Goal: Task Accomplishment & Management: Use online tool/utility

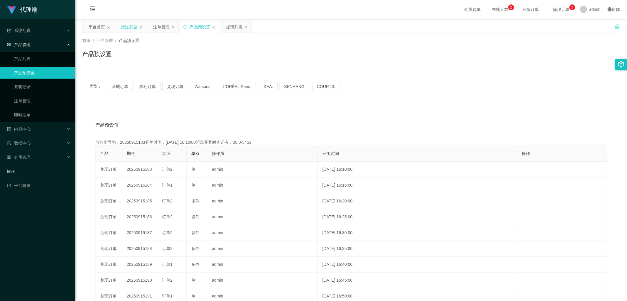
click at [128, 25] on div "赠送彩金" at bounding box center [129, 26] width 16 height 11
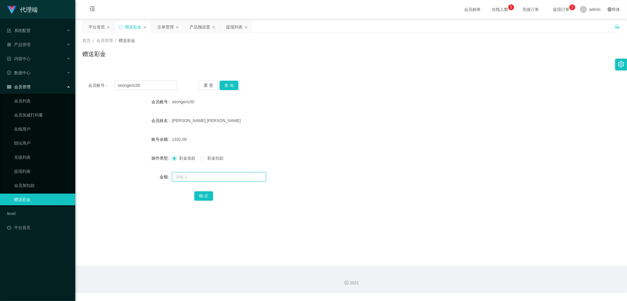
click at [205, 178] on input "text" at bounding box center [219, 176] width 94 height 9
type input "3000"
drag, startPoint x: 204, startPoint y: 196, endPoint x: 201, endPoint y: 197, distance: 3.3
click at [204, 196] on button "确 定" at bounding box center [203, 196] width 19 height 9
drag, startPoint x: 131, startPoint y: 84, endPoint x: 108, endPoint y: 84, distance: 23.8
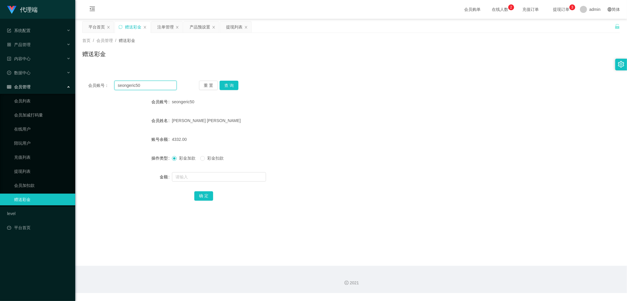
click at [108, 84] on div "会员账号： seongeric50" at bounding box center [132, 85] width 88 height 9
drag, startPoint x: 201, startPoint y: 26, endPoint x: 197, endPoint y: 33, distance: 8.4
click at [201, 26] on div "产品预设置" at bounding box center [199, 26] width 21 height 11
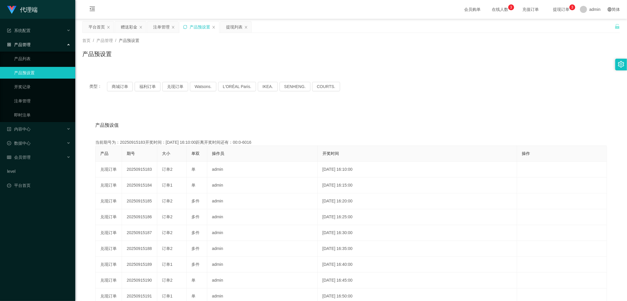
click at [186, 26] on icon "图标: sync" at bounding box center [185, 27] width 4 height 4
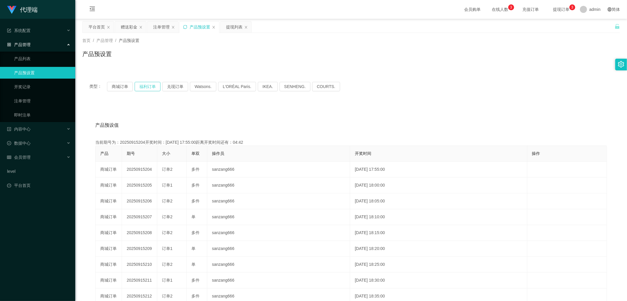
click at [147, 85] on button "福利订单" at bounding box center [148, 86] width 26 height 9
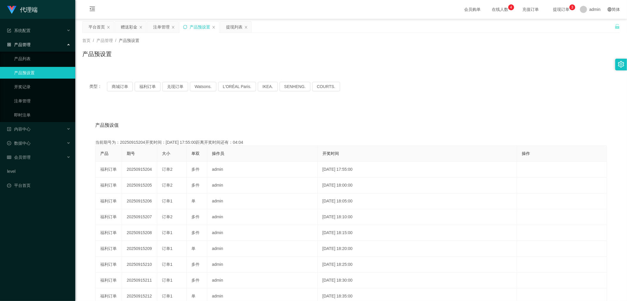
drag, startPoint x: 160, startPoint y: 28, endPoint x: 196, endPoint y: 57, distance: 46.1
click at [160, 28] on div "注单管理" at bounding box center [161, 26] width 16 height 11
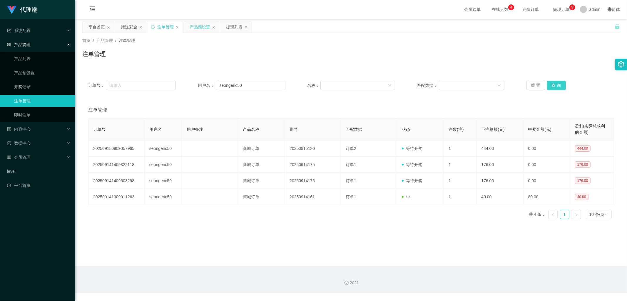
click at [550, 85] on button "查 询" at bounding box center [556, 85] width 19 height 9
click at [551, 85] on button "查 询" at bounding box center [556, 85] width 19 height 9
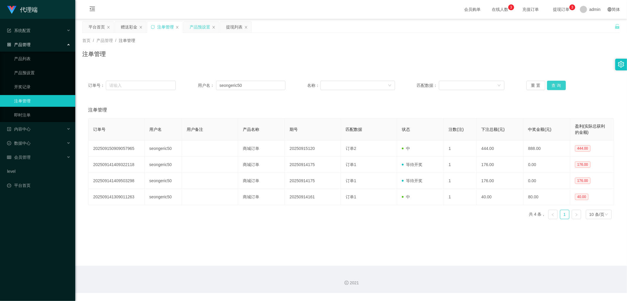
click at [551, 85] on button "查 询" at bounding box center [556, 85] width 19 height 9
click at [129, 27] on div "赠送彩金" at bounding box center [129, 26] width 16 height 11
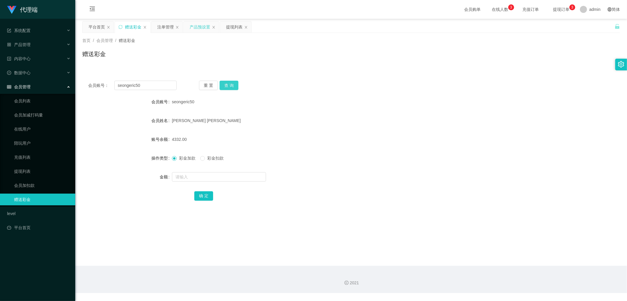
click at [232, 87] on button "查 询" at bounding box center [228, 85] width 19 height 9
click at [162, 26] on div "注单管理" at bounding box center [165, 26] width 16 height 11
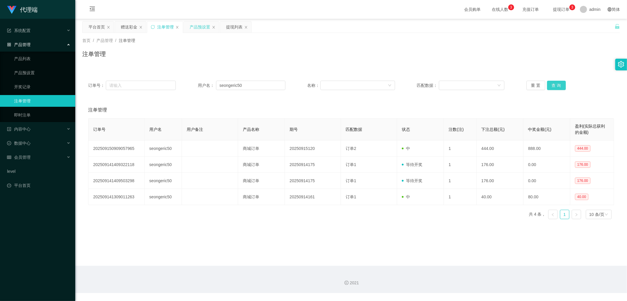
click at [551, 86] on button "查 询" at bounding box center [556, 85] width 19 height 9
click at [126, 27] on div "赠送彩金" at bounding box center [129, 26] width 16 height 11
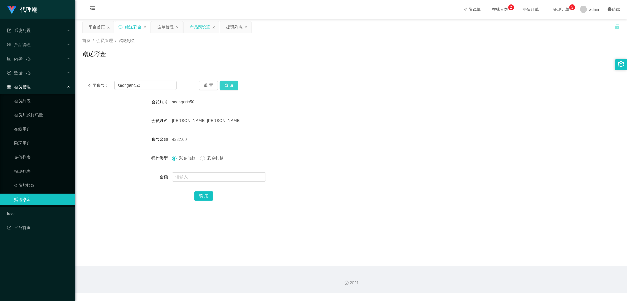
click at [230, 83] on button "查 询" at bounding box center [228, 85] width 19 height 9
